Goal: Task Accomplishment & Management: Contribute content

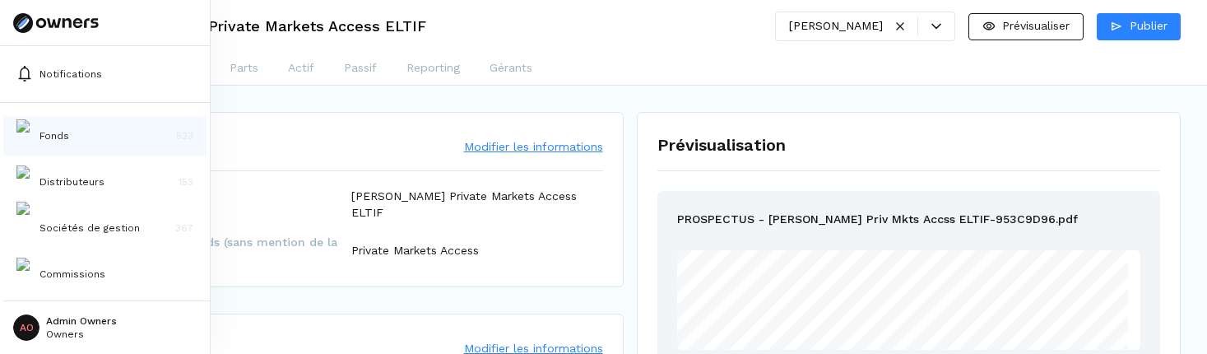
click at [58, 141] on p "Fonds" at bounding box center [54, 135] width 30 height 15
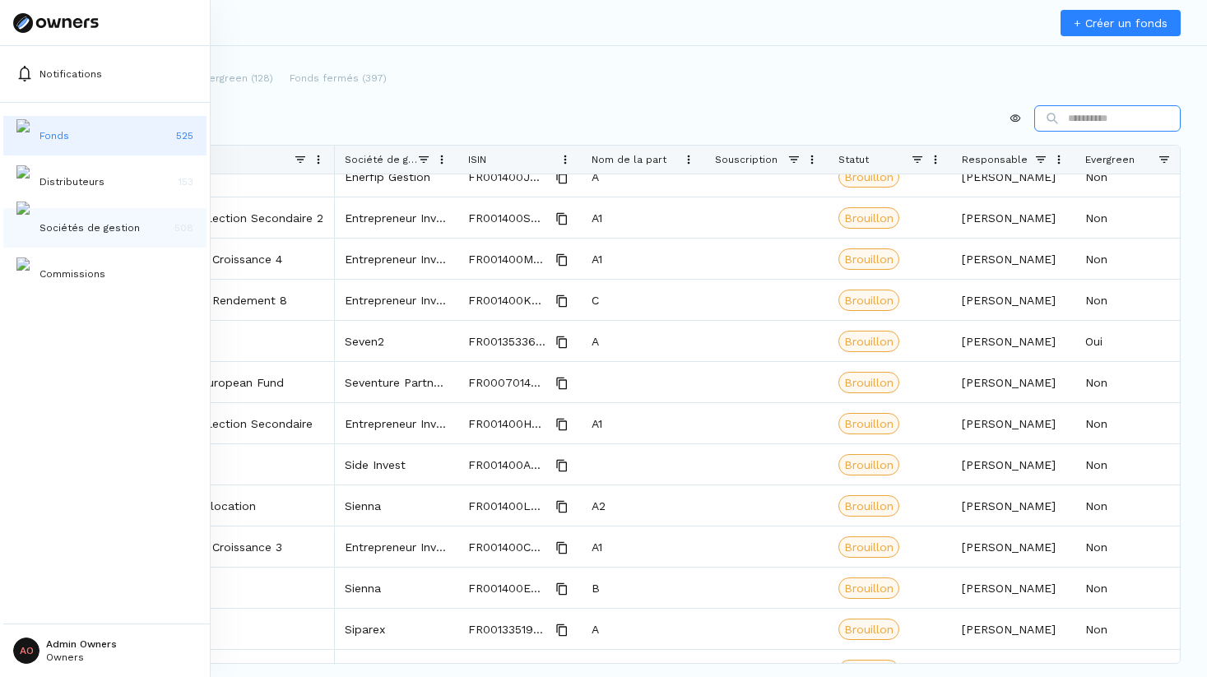
click at [36, 211] on button "Sociétés de gestion 508" at bounding box center [104, 227] width 203 height 39
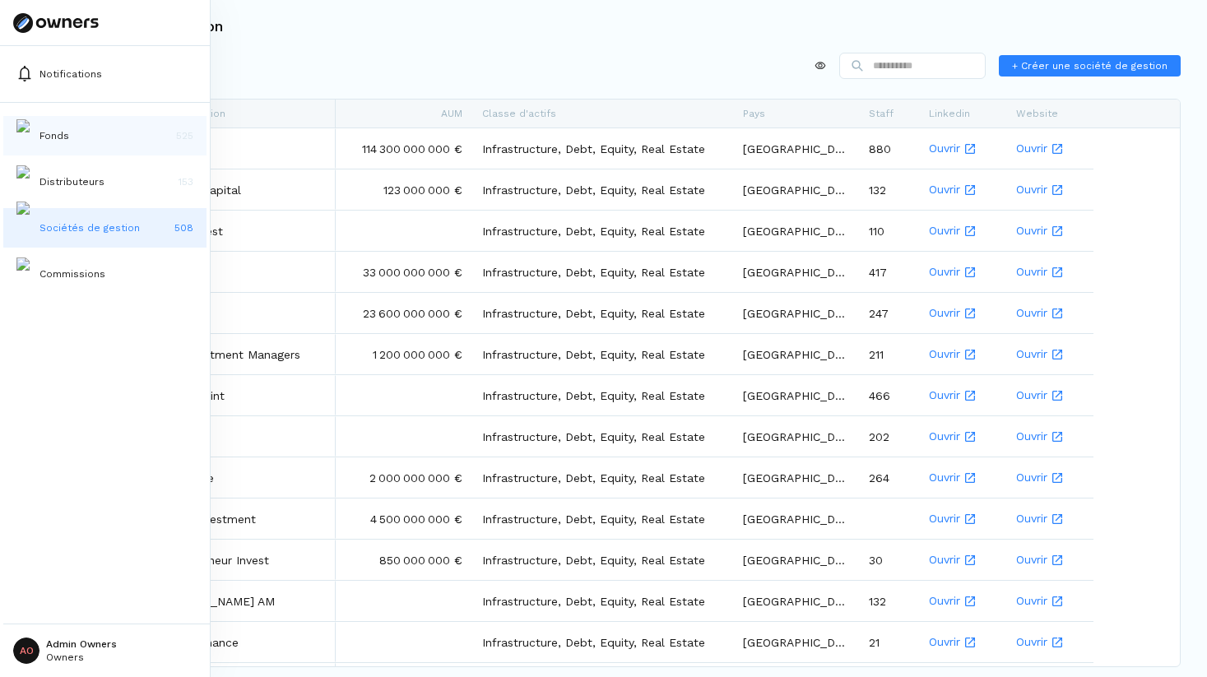
click at [98, 132] on button "Fonds 525" at bounding box center [104, 135] width 203 height 39
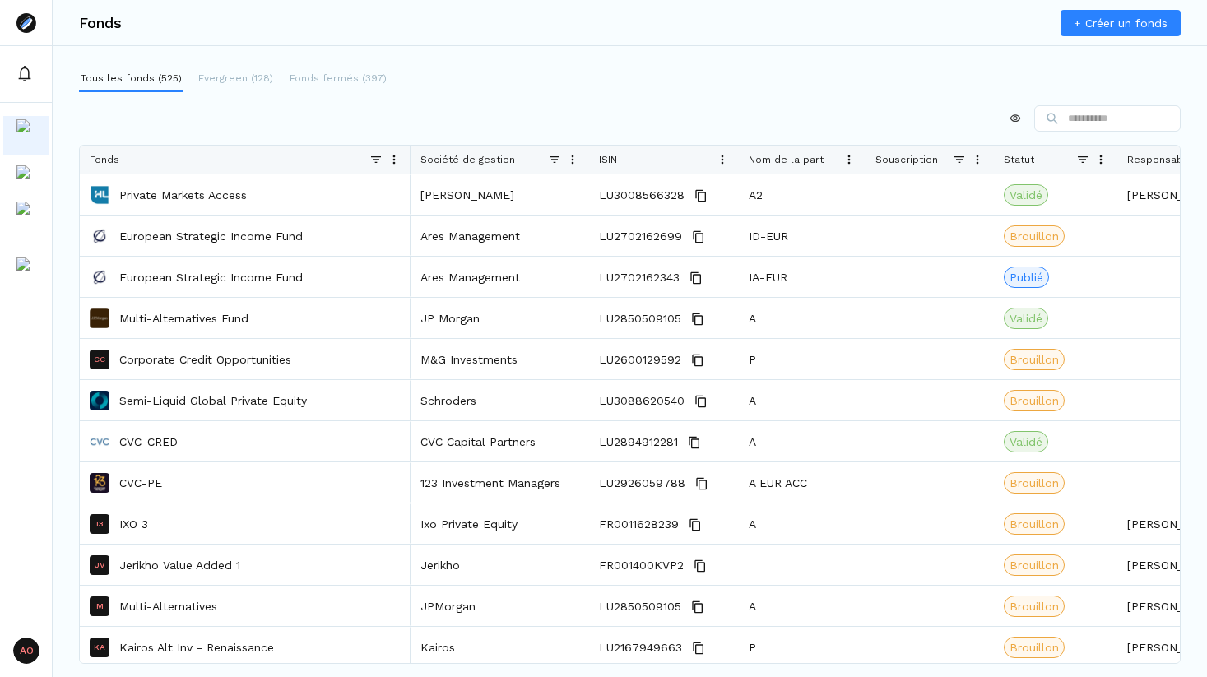
click at [490, 167] on div "Société de gestion" at bounding box center [484, 160] width 128 height 28
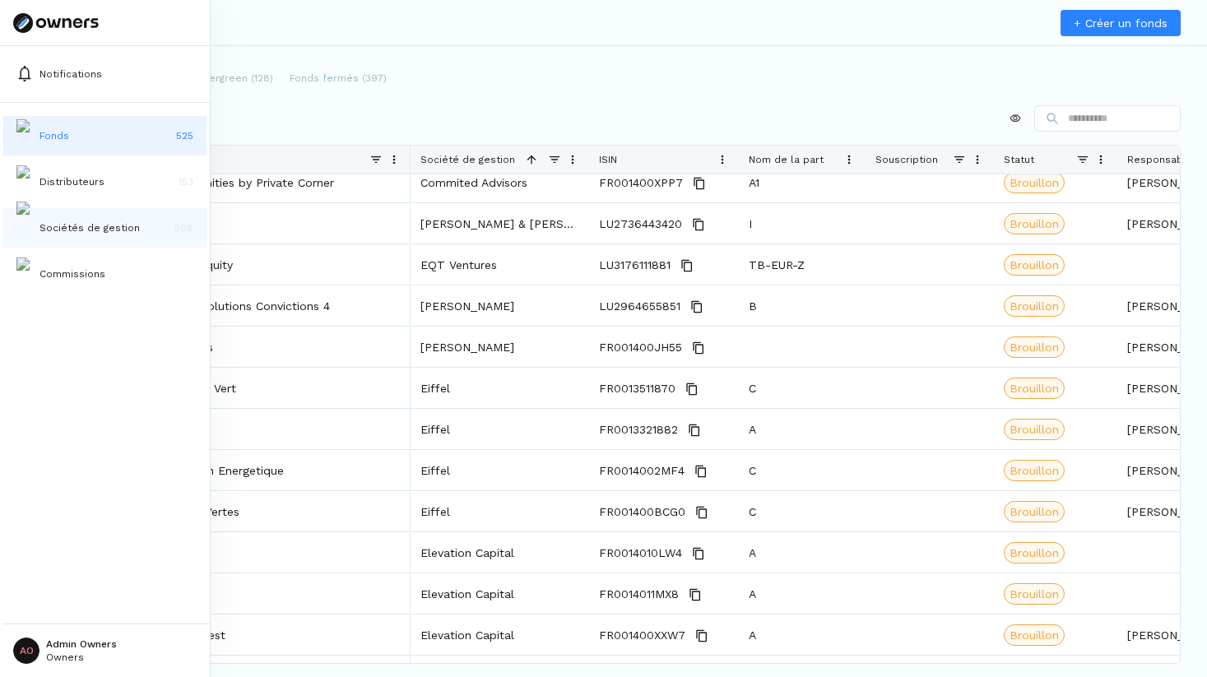
click at [73, 228] on p "Sociétés de gestion" at bounding box center [89, 228] width 100 height 15
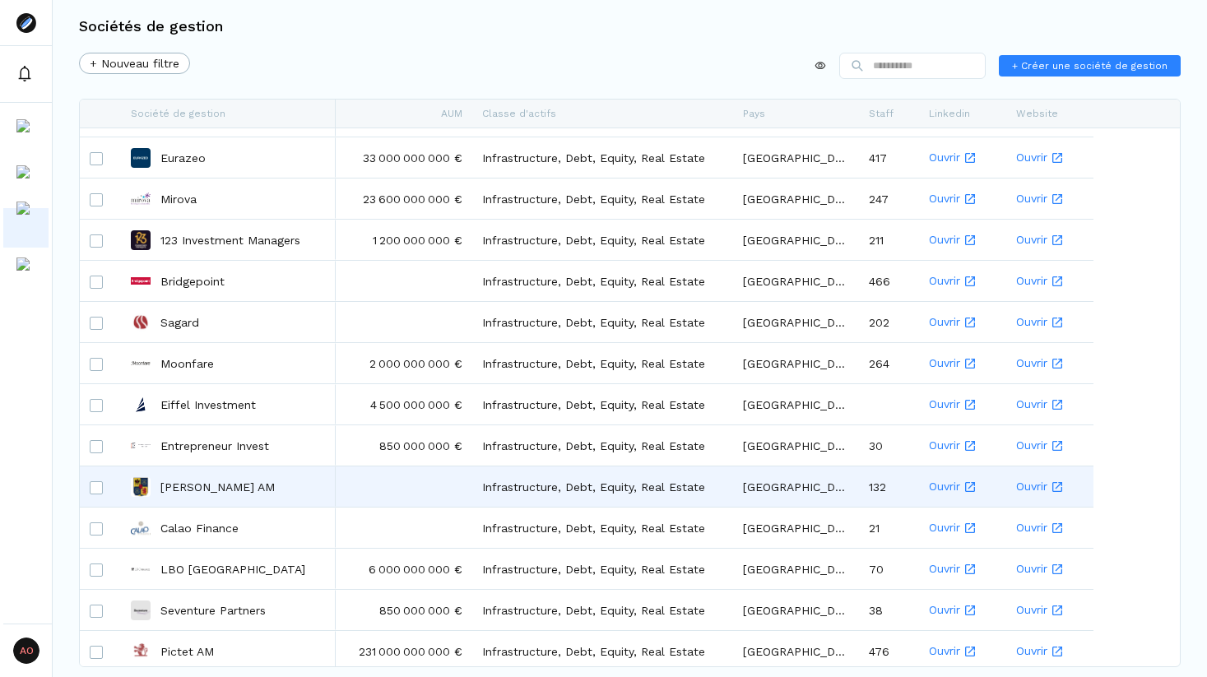
click at [260, 353] on div "Edmond de Rothschild AM" at bounding box center [228, 486] width 195 height 39
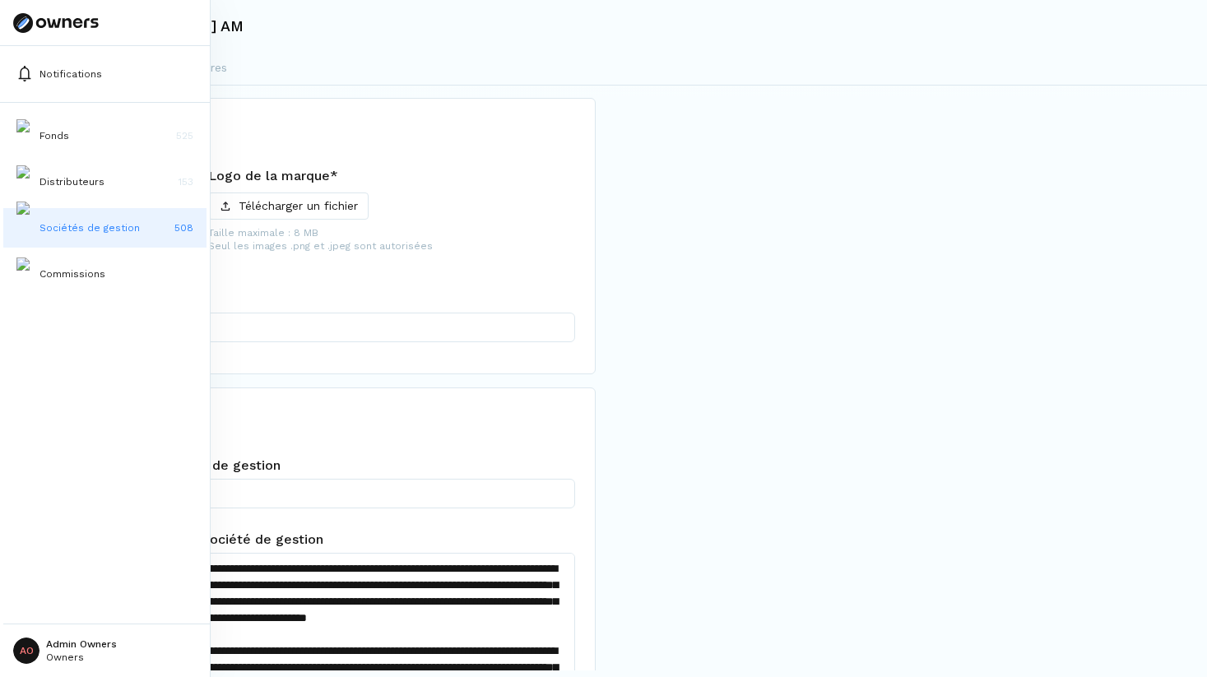
click at [35, 222] on button "Sociétés de gestion 508" at bounding box center [104, 227] width 203 height 39
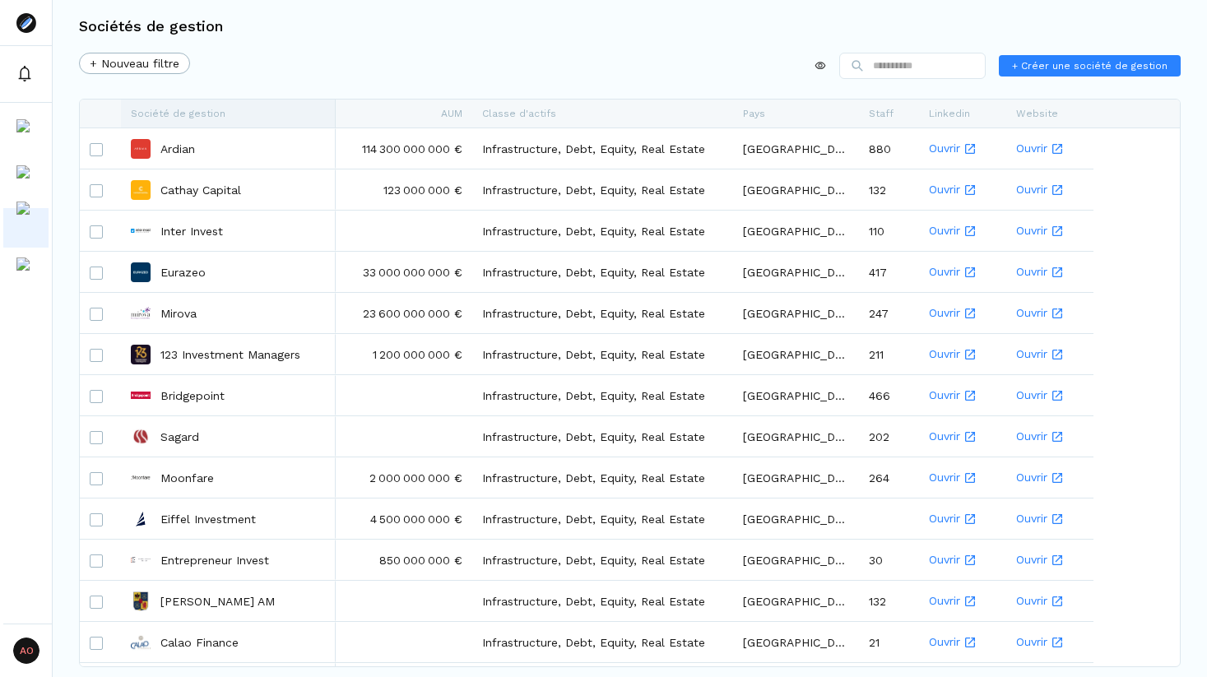
click at [225, 114] on div "Société de gestion" at bounding box center [228, 114] width 195 height 28
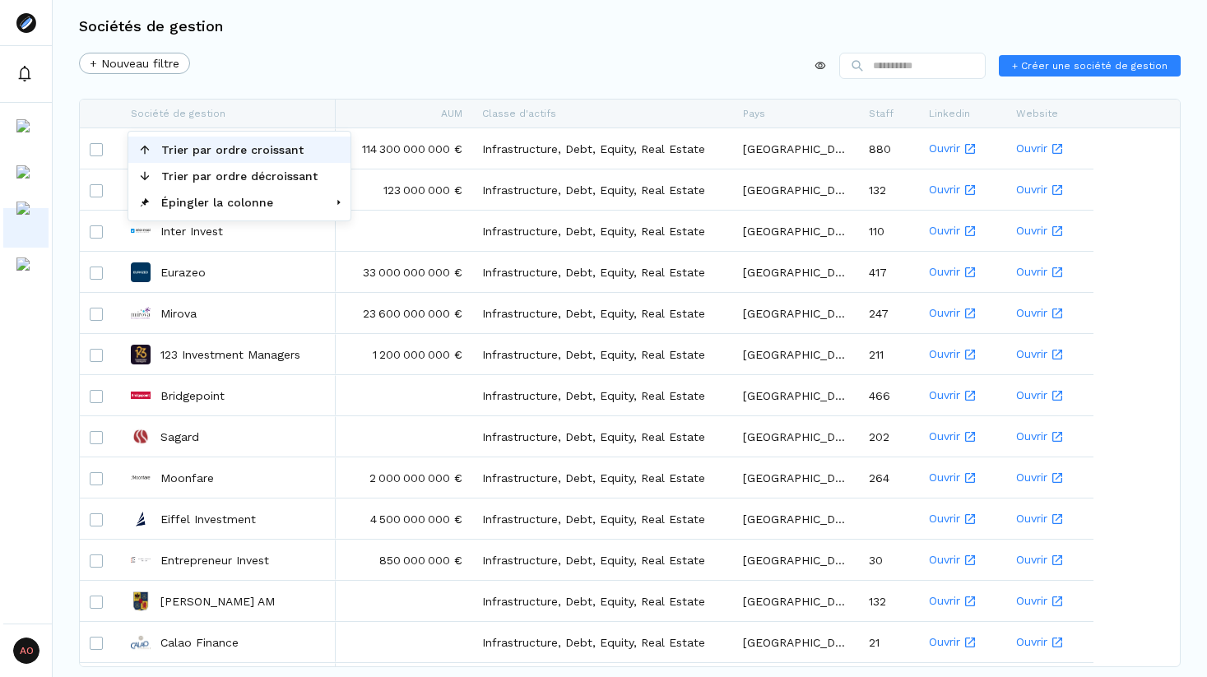
click at [234, 147] on span "Trier par ordre croissant" at bounding box center [239, 150] width 176 height 26
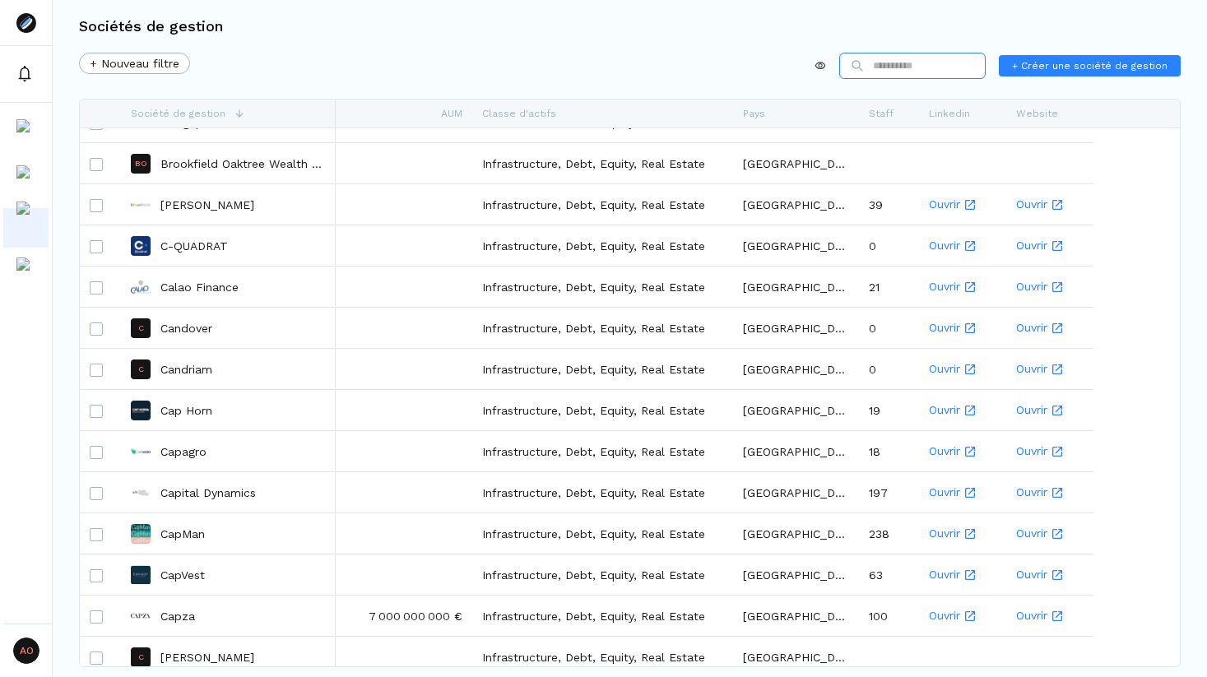
click at [971, 74] on input at bounding box center [912, 66] width 146 height 26
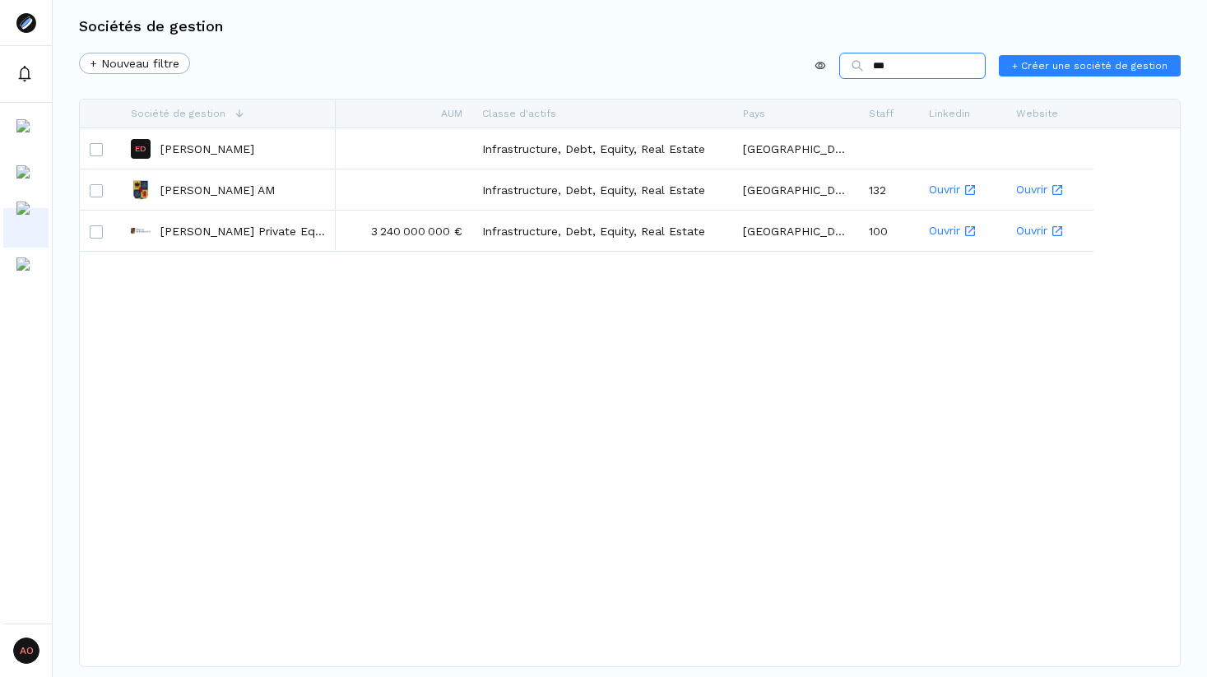
type input "****"
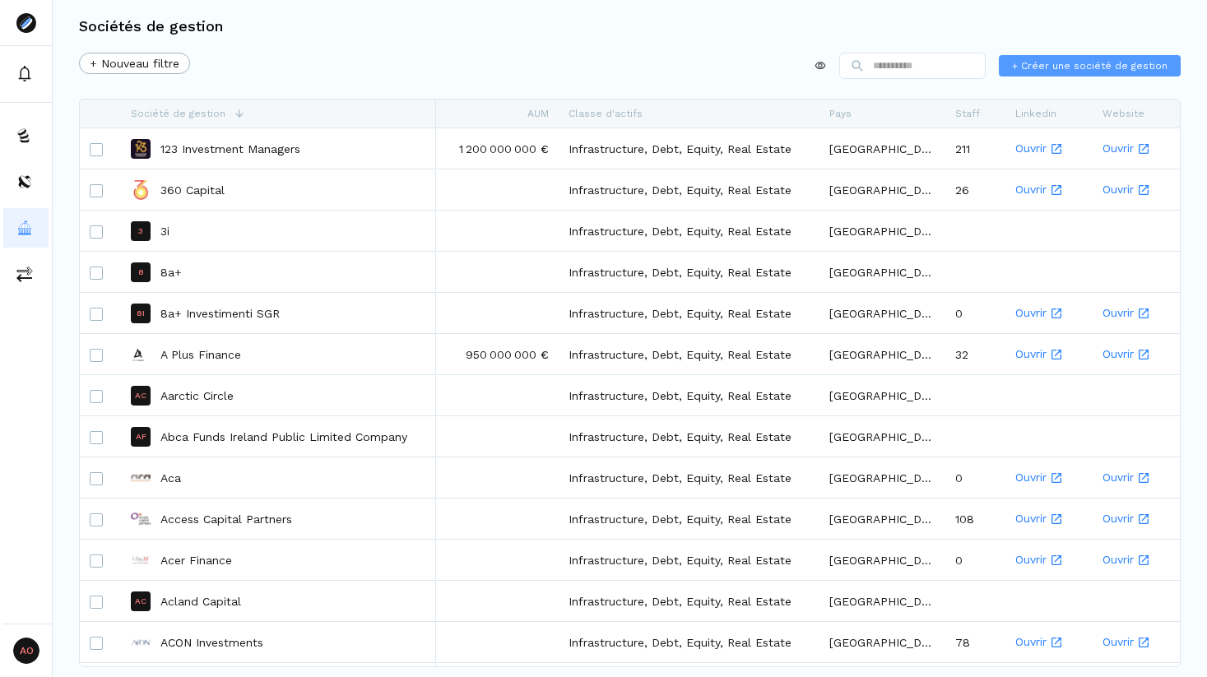
click at [1037, 73] on button "+ Créer une société de gestion" at bounding box center [1090, 65] width 182 height 21
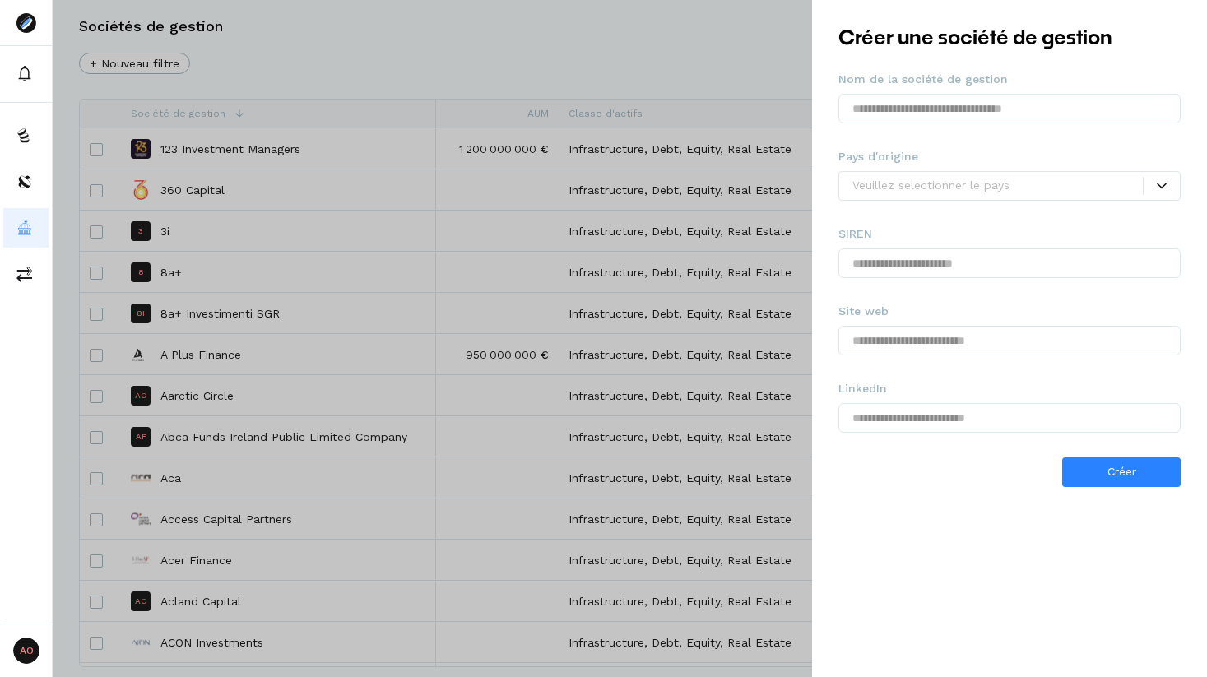
click at [578, 48] on div at bounding box center [603, 338] width 1207 height 677
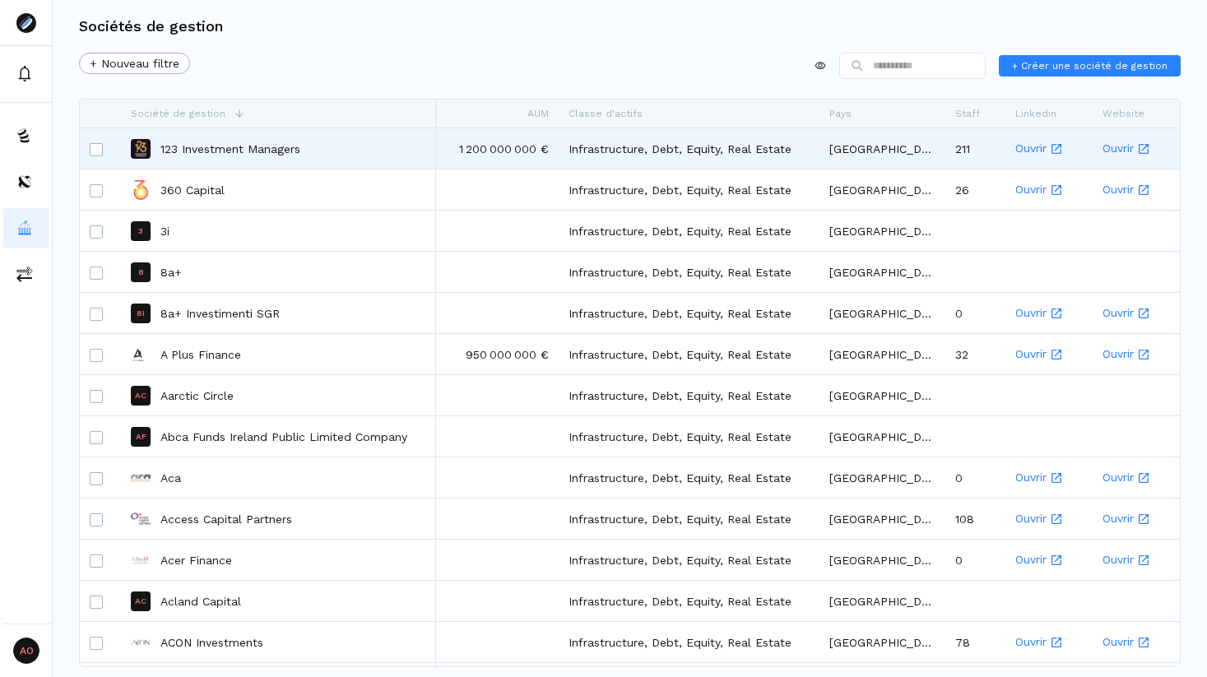
click at [217, 146] on p "123 Investment Managers" at bounding box center [230, 149] width 140 height 16
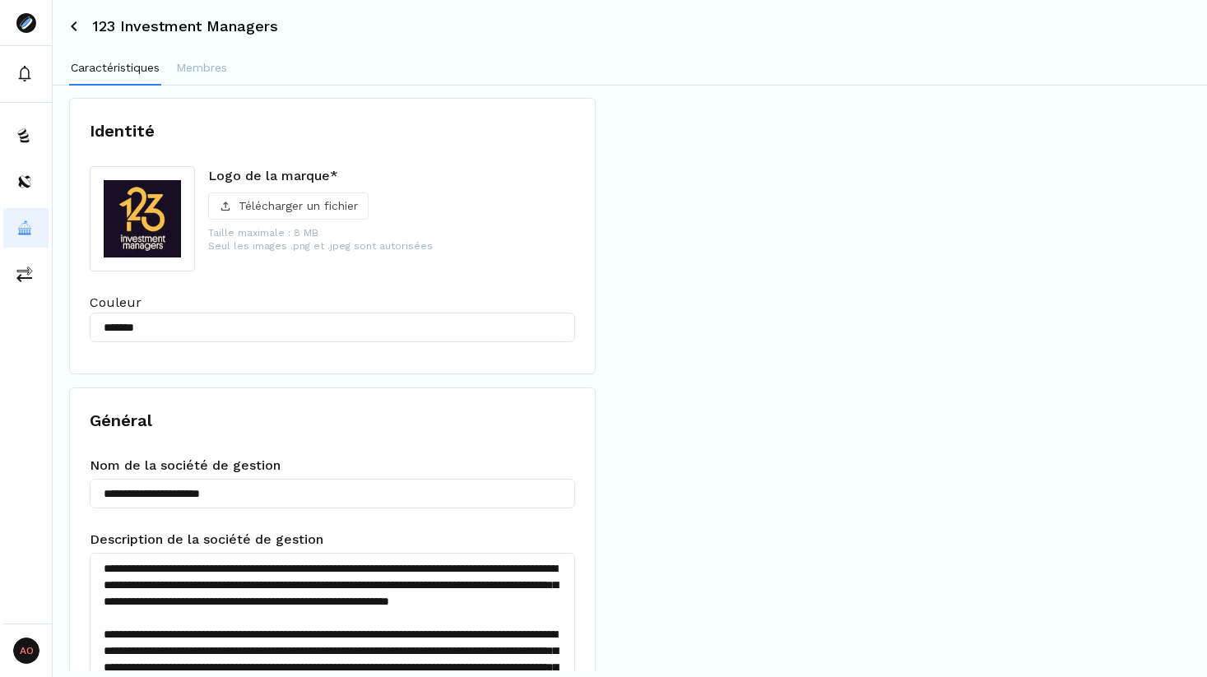
click at [299, 214] on p "Télécharger un fichier" at bounding box center [298, 205] width 119 height 17
